Goal: Use online tool/utility

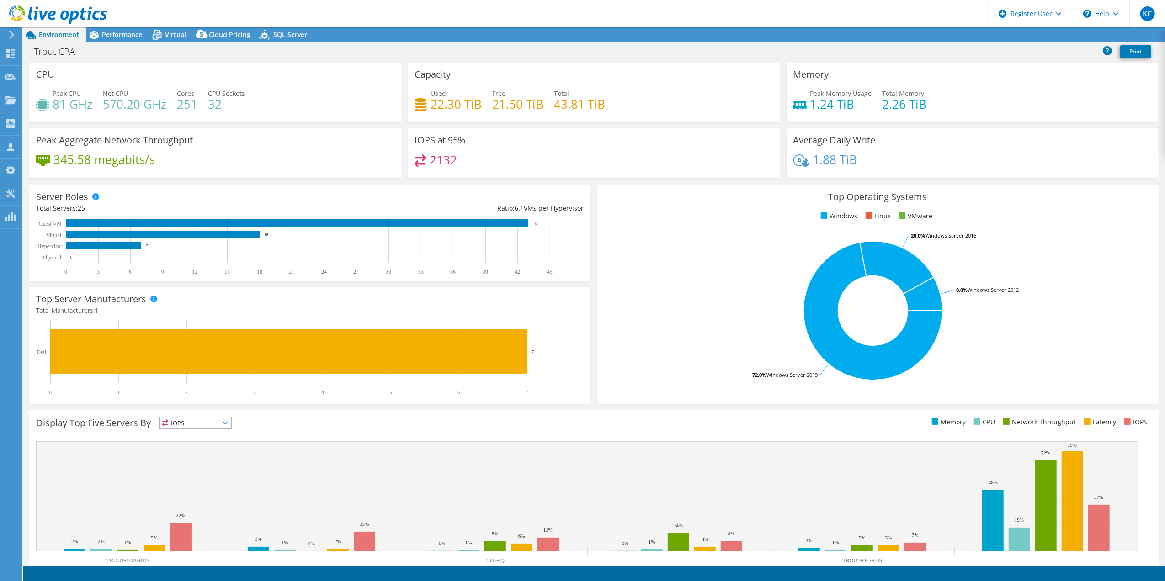
select select "USEast"
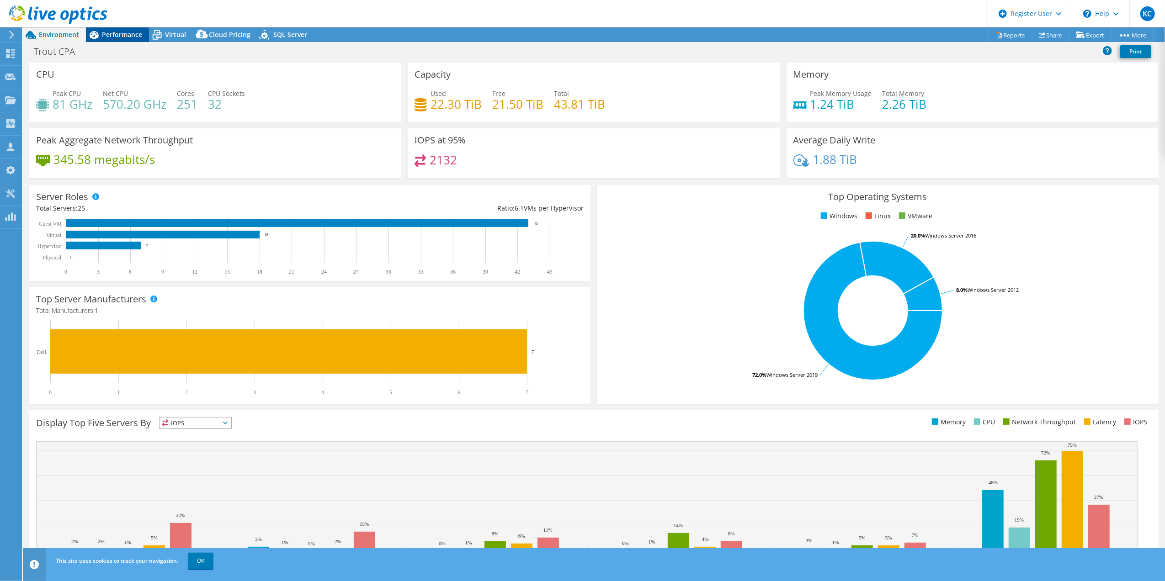
click at [125, 34] on span "Performance" at bounding box center [122, 34] width 40 height 9
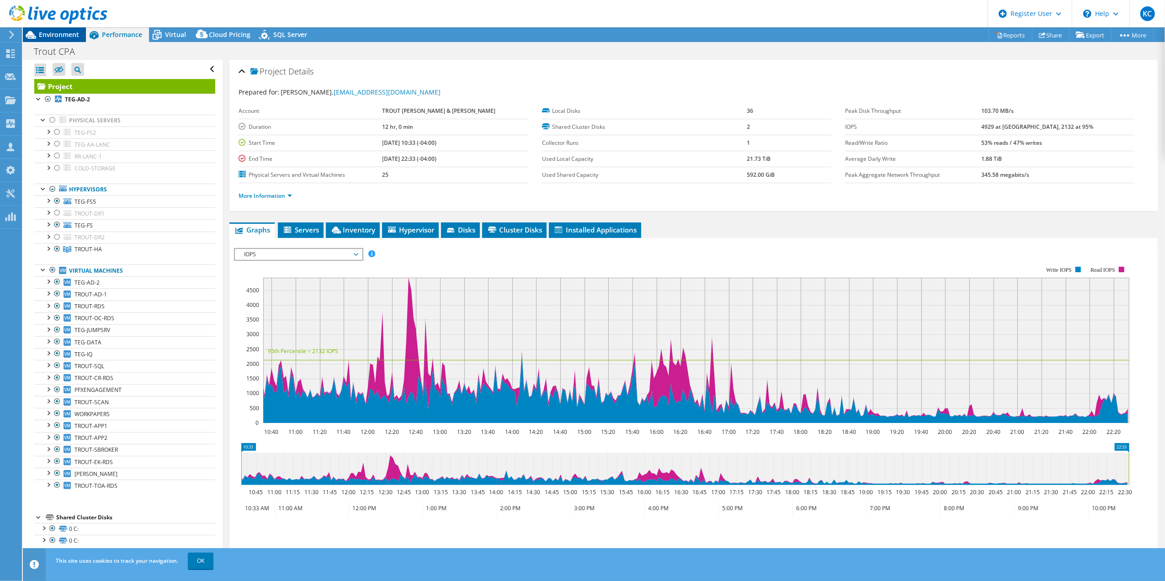
click at [49, 37] on span "Environment" at bounding box center [59, 34] width 40 height 9
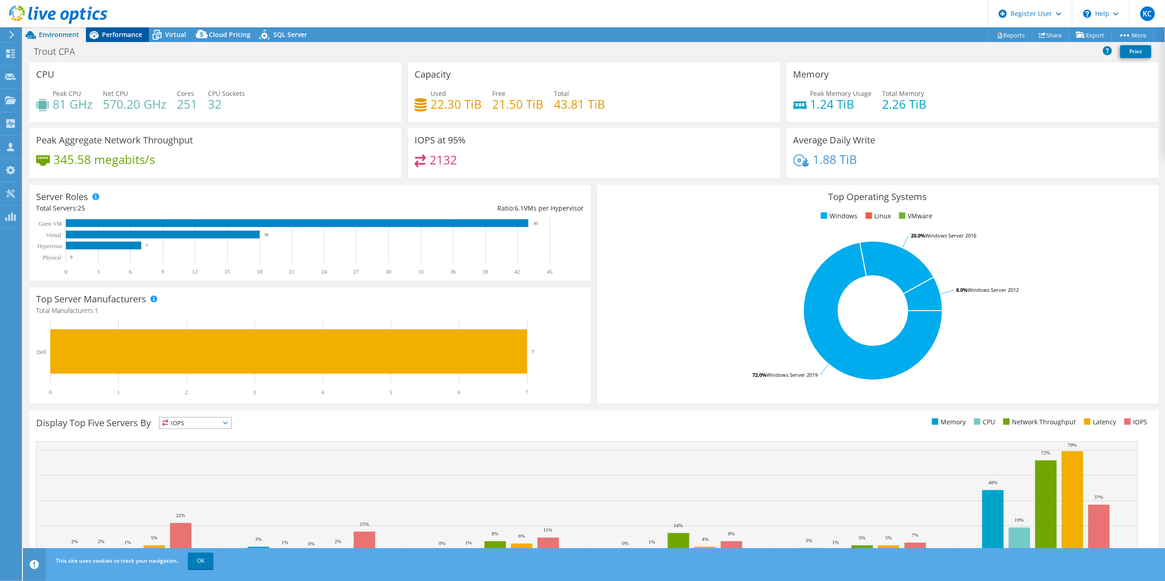
click at [125, 27] on div "Performance" at bounding box center [117, 34] width 63 height 15
